Goal: Task Accomplishment & Management: Manage account settings

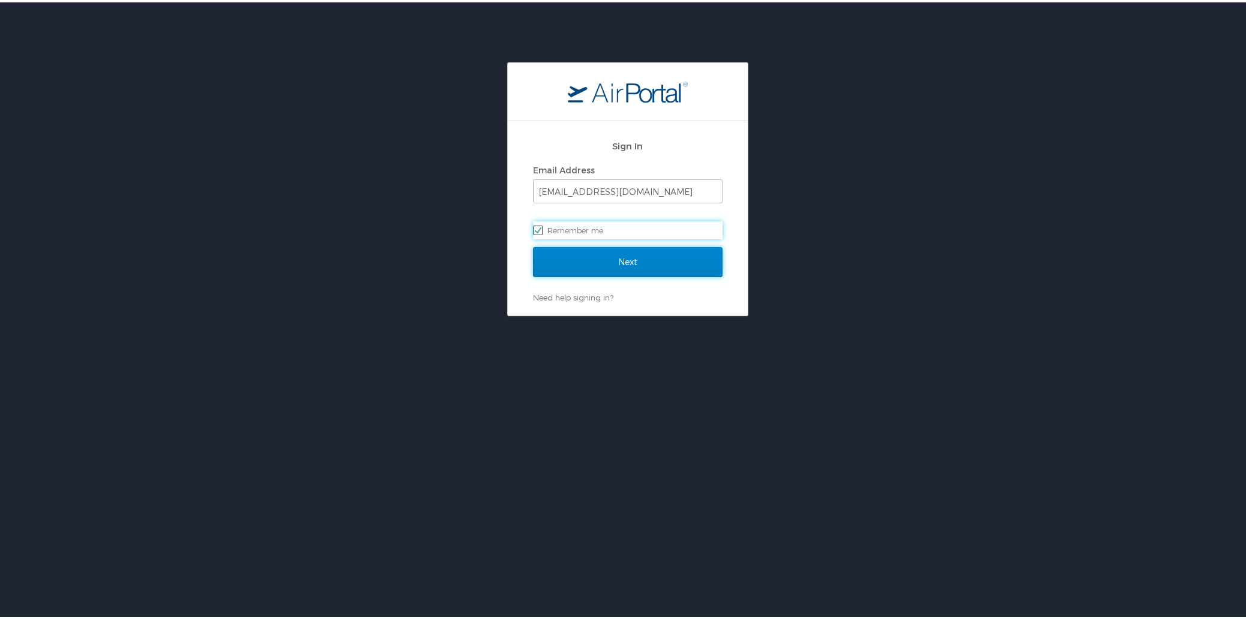
click at [623, 270] on input "Next" at bounding box center [627, 260] width 189 height 30
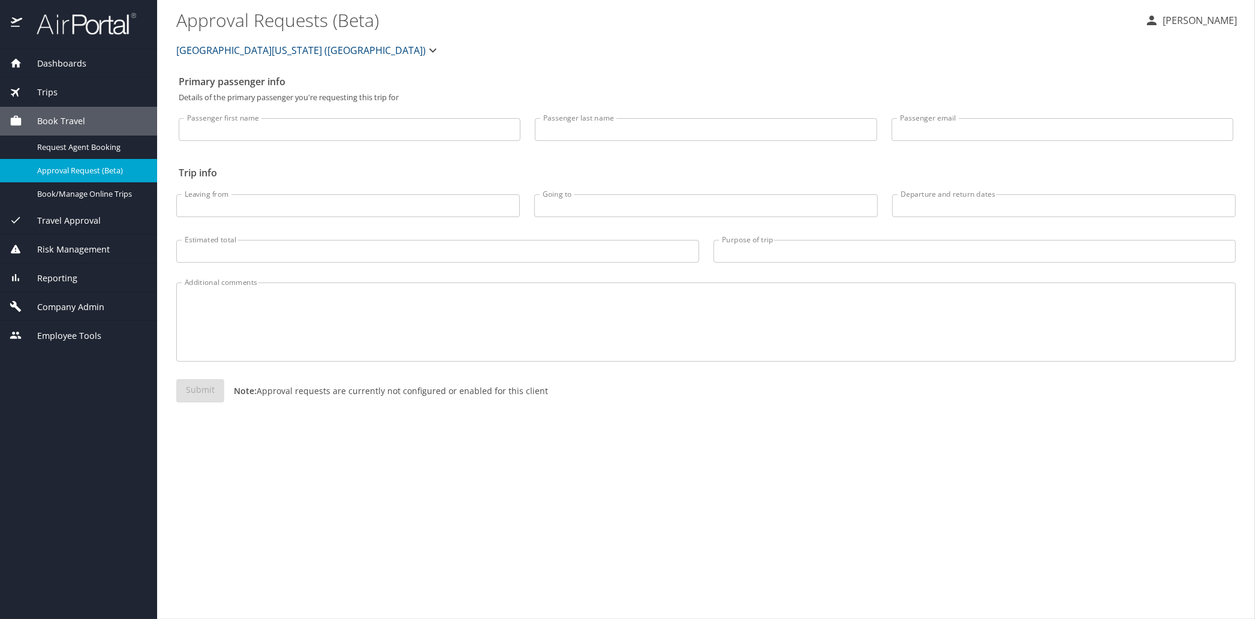
click at [52, 219] on span "Travel Approval" at bounding box center [61, 220] width 79 height 13
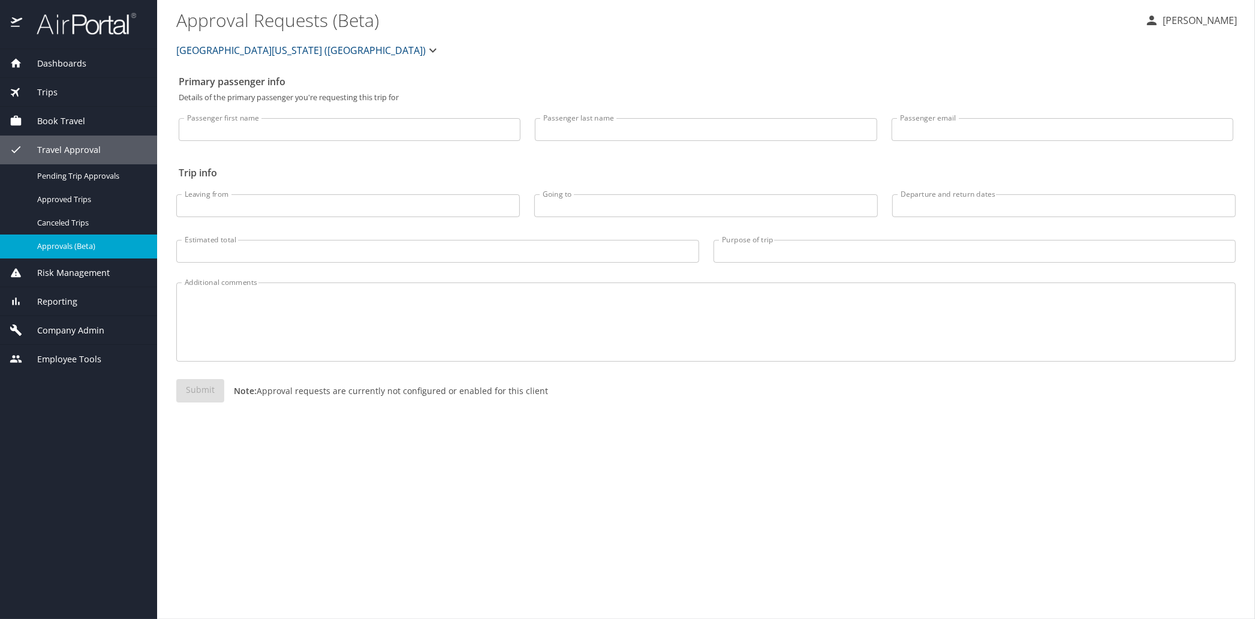
click at [61, 244] on span "Approvals (Beta)" at bounding box center [90, 245] width 106 height 11
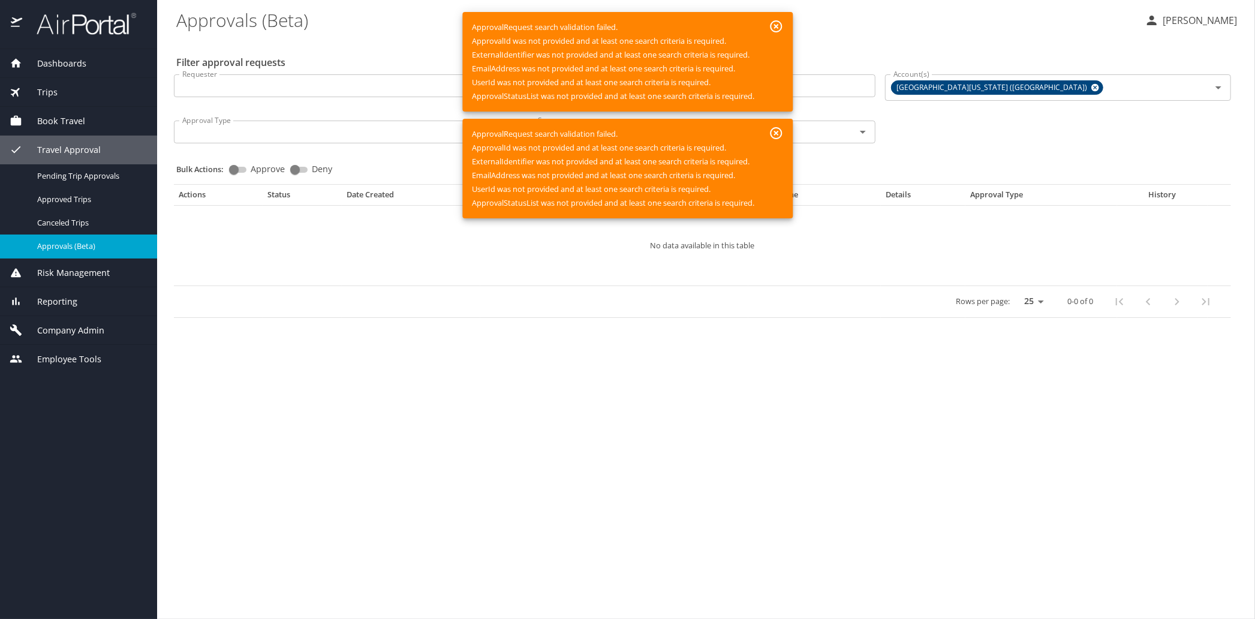
click at [781, 24] on icon "button" at bounding box center [776, 26] width 14 height 14
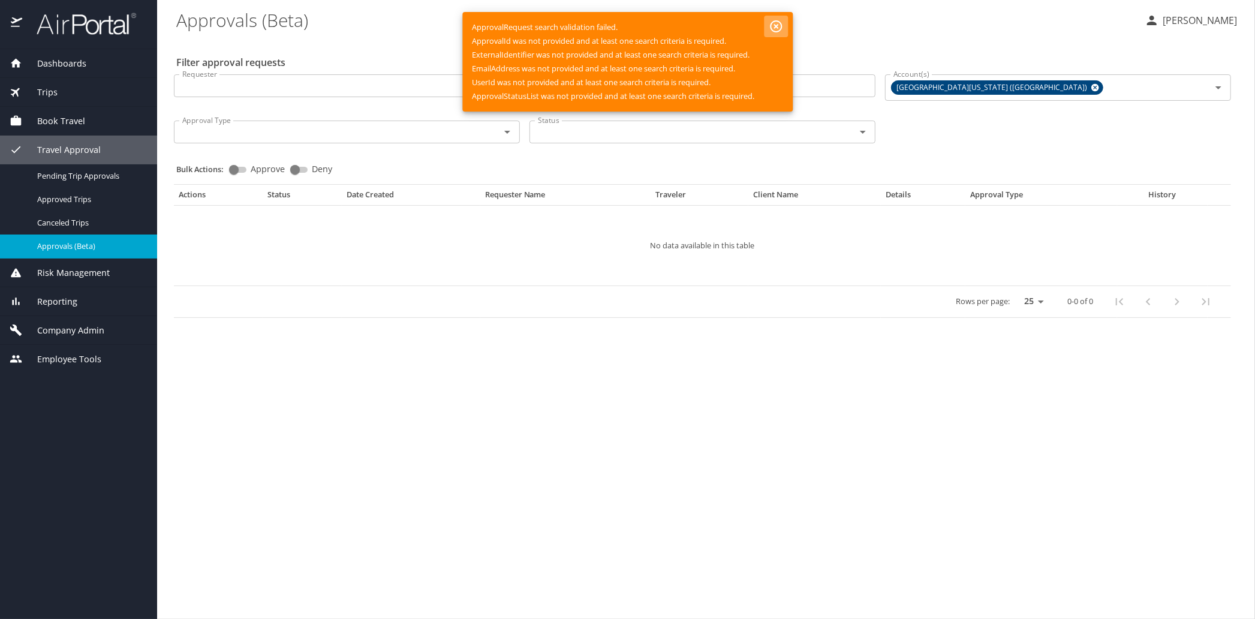
click at [779, 23] on icon "button" at bounding box center [776, 26] width 14 height 14
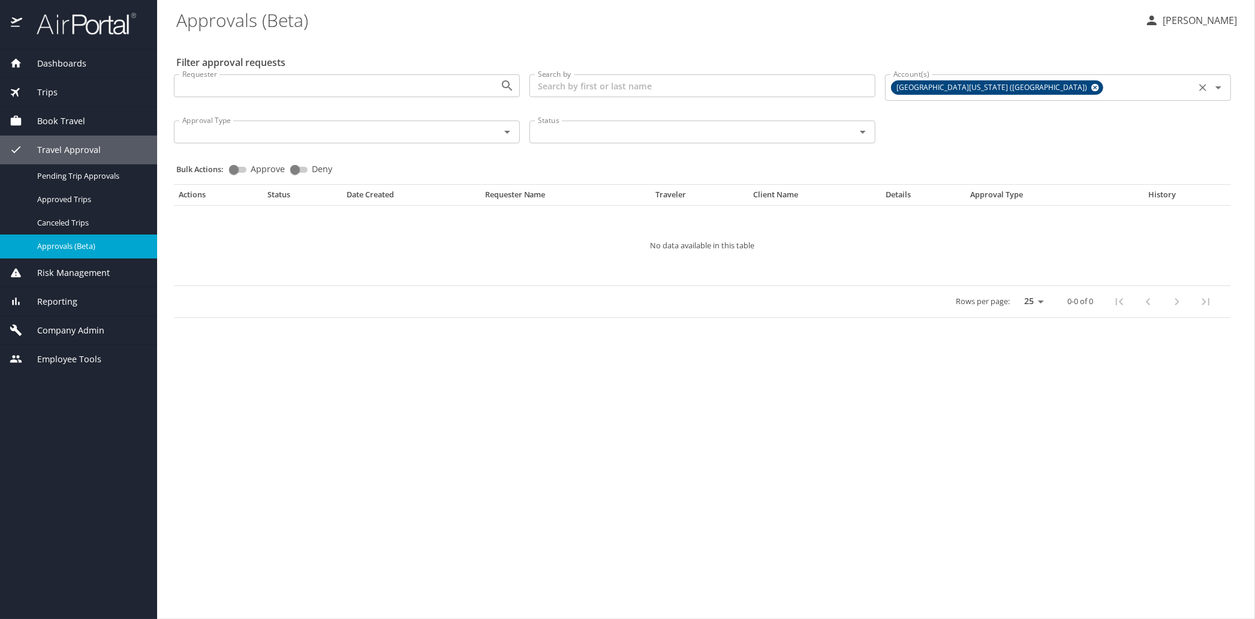
click at [1106, 83] on input "Account(s)" at bounding box center [1149, 88] width 86 height 16
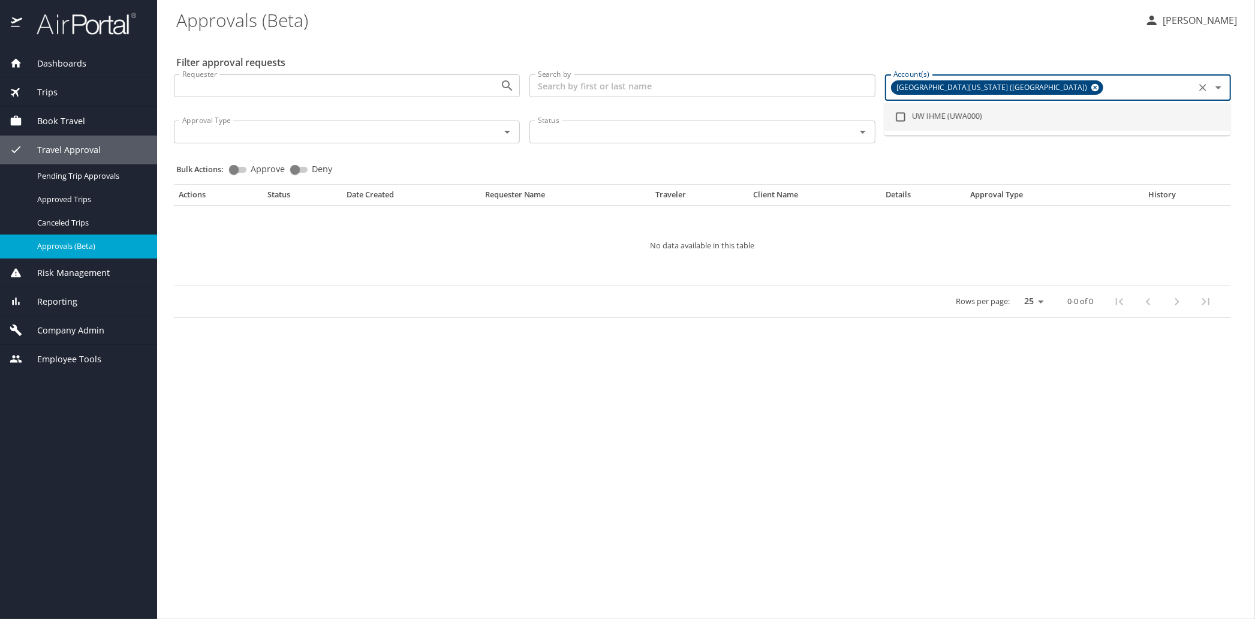
click at [958, 121] on li "UW IHME (UWA000)" at bounding box center [1057, 117] width 346 height 28
checkbox input "true"
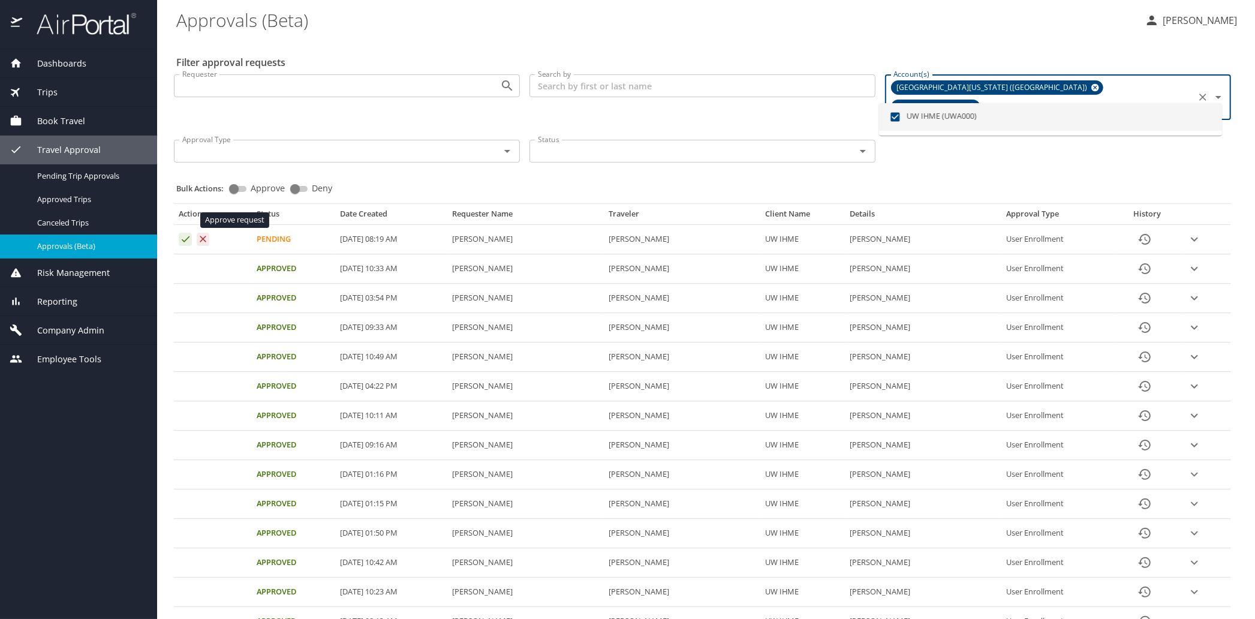
click at [183, 236] on icon "Approval table" at bounding box center [186, 239] width 8 height 6
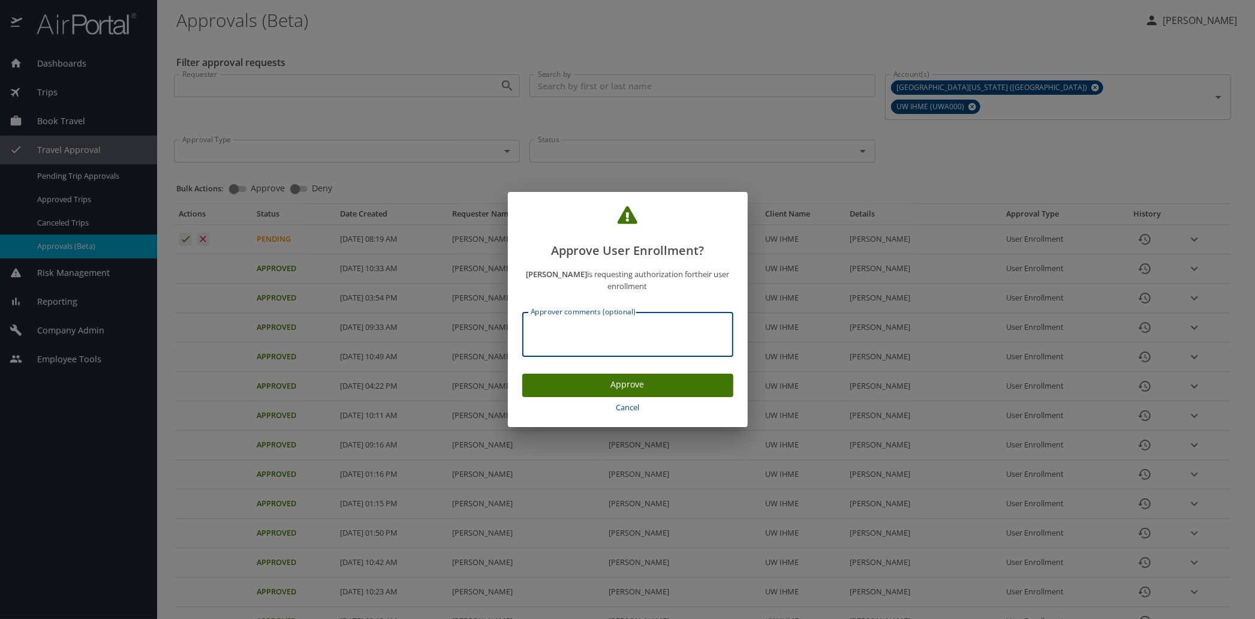
click at [583, 335] on textarea "Approver comments (optional)" at bounding box center [628, 334] width 194 height 23
paste textarea "Thank you for enrolling with CBT! For any other travel related content, please …"
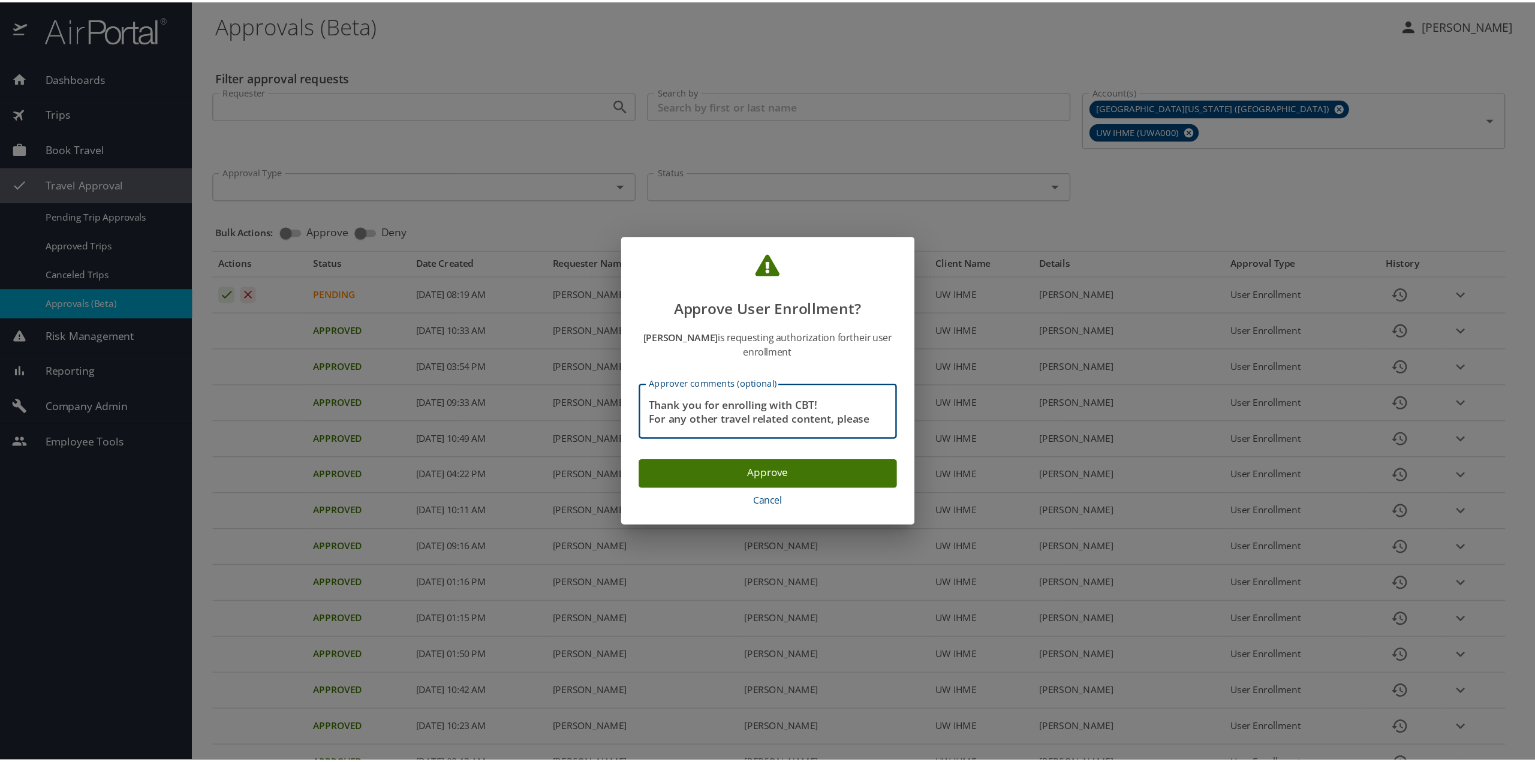
scroll to position [114, 0]
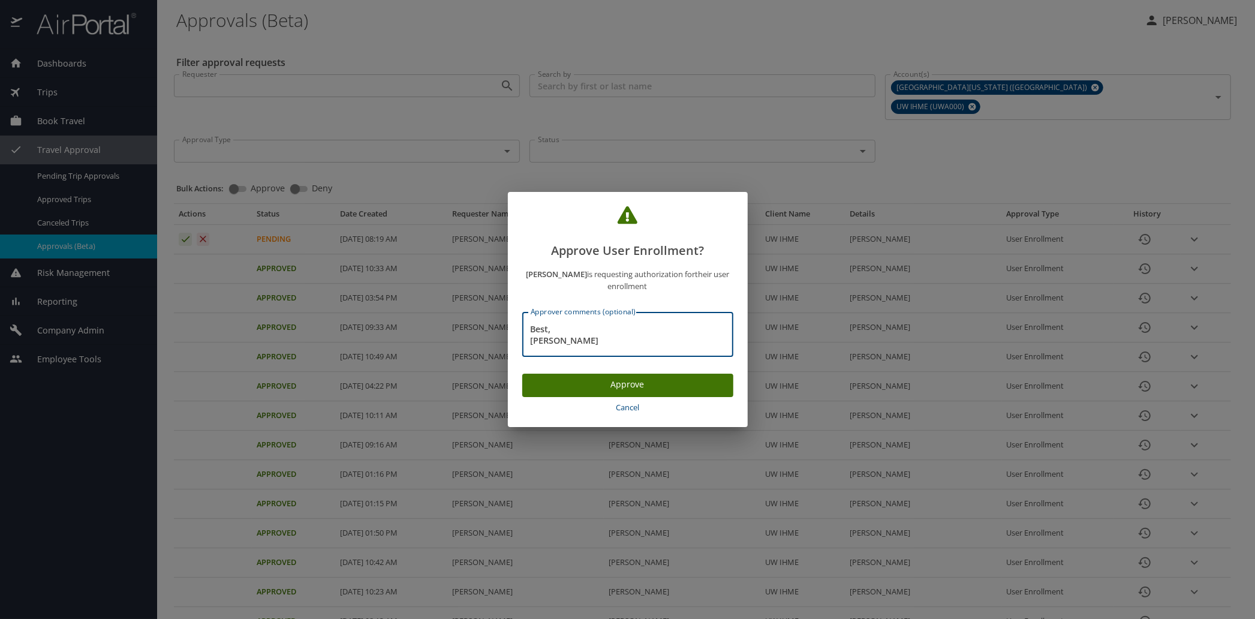
type textarea "Thank you for enrolling with CBT! For any other travel related content, please …"
click at [599, 393] on button "Approve" at bounding box center [627, 385] width 211 height 23
